Goal: Navigation & Orientation: Find specific page/section

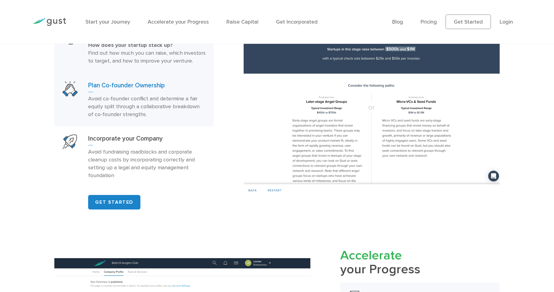
click at [151, 107] on p "Avoid co-founder conflict and determine a fair equity split through a collabora…" at bounding box center [147, 107] width 118 height 24
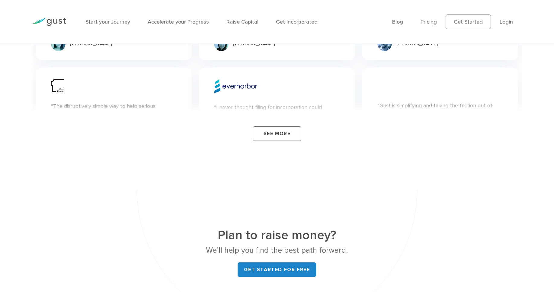
scroll to position [2212, 0]
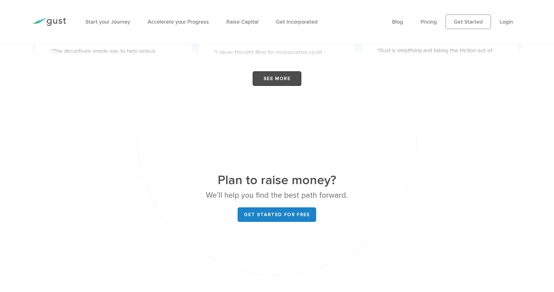
click at [282, 86] on link "See More" at bounding box center [277, 78] width 49 height 15
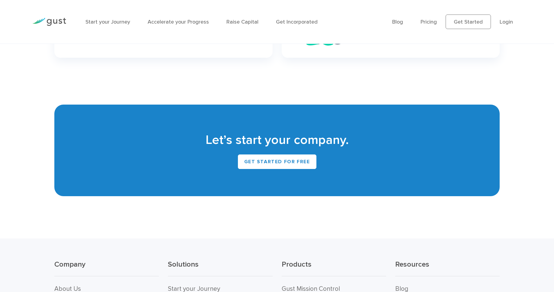
scroll to position [2842, 0]
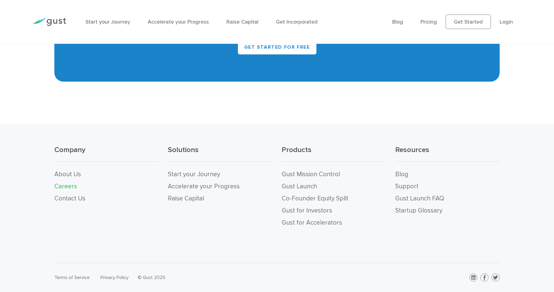
click at [67, 188] on link "Careers" at bounding box center [65, 186] width 23 height 8
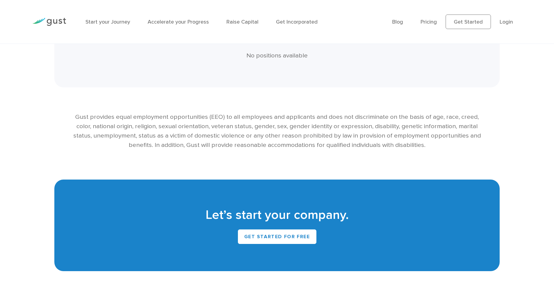
scroll to position [1278, 0]
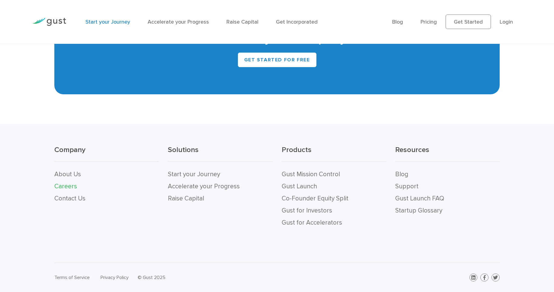
click at [127, 23] on link "Start your Journey" at bounding box center [108, 22] width 45 height 6
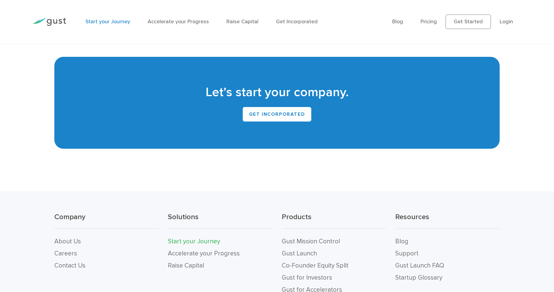
scroll to position [1336, 0]
